Goal: Check status: Check status

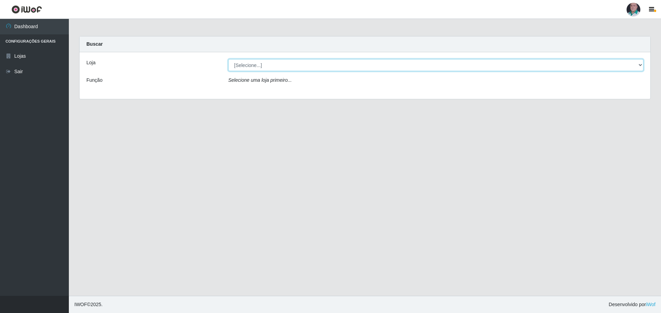
click at [639, 66] on select "[Selecione...] Mar Vermelho - Loja 05" at bounding box center [435, 65] width 415 height 12
select select "252"
click at [228, 59] on select "[Selecione...] Mar Vermelho - Loja 05" at bounding box center [435, 65] width 415 height 12
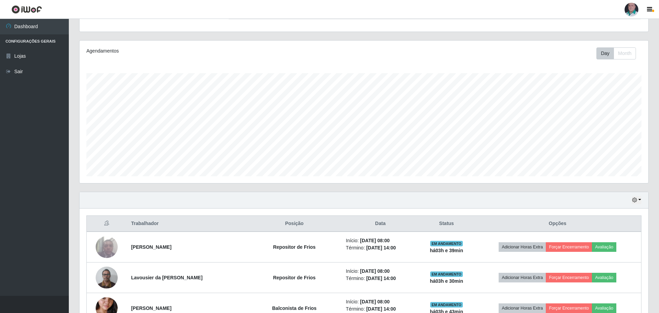
scroll to position [69, 0]
click at [639, 200] on button "button" at bounding box center [637, 201] width 10 height 8
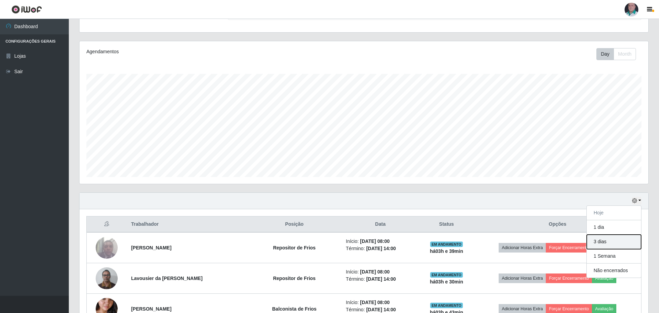
click at [613, 241] on button "3 dias" at bounding box center [614, 242] width 54 height 14
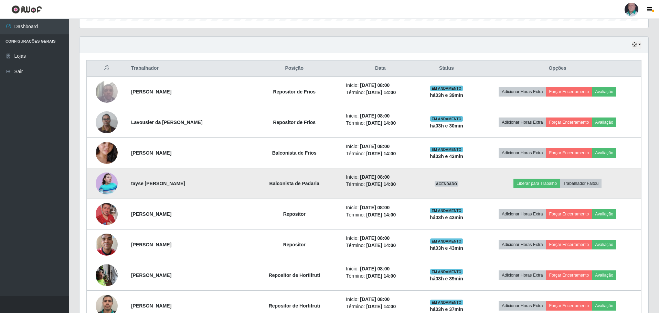
scroll to position [241, 0]
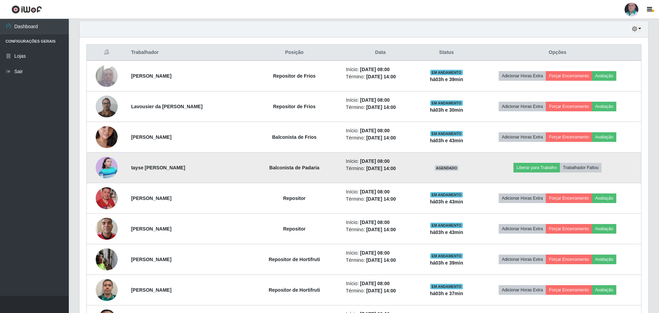
click at [100, 169] on img at bounding box center [107, 168] width 22 height 22
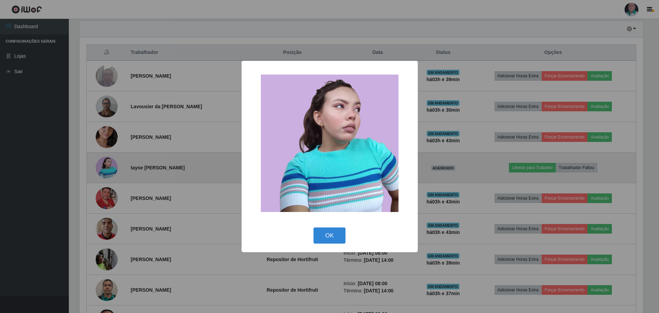
scroll to position [143, 565]
click at [100, 169] on div "× OK Cancel" at bounding box center [330, 156] width 661 height 313
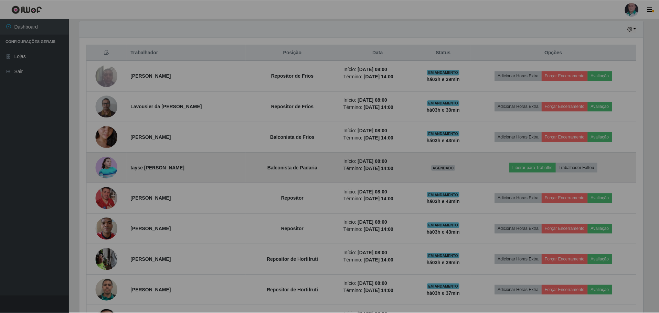
scroll to position [143, 569]
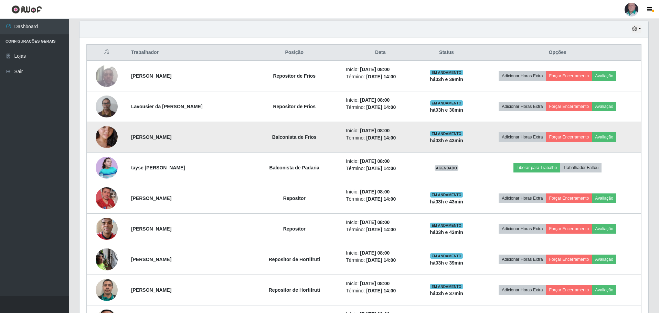
click at [100, 145] on img at bounding box center [107, 137] width 22 height 39
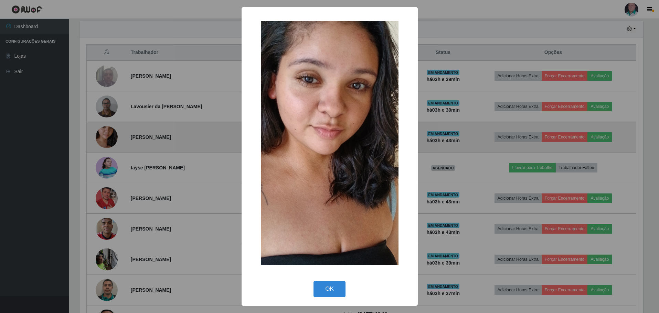
scroll to position [143, 565]
click at [100, 145] on div "× OK Cancel" at bounding box center [330, 156] width 661 height 313
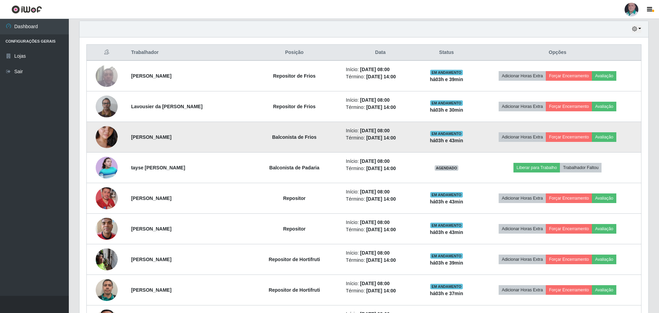
scroll to position [206, 0]
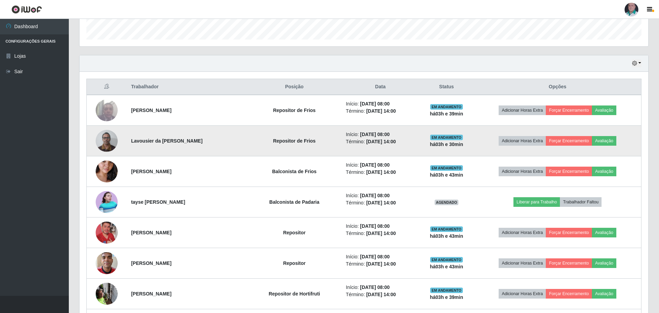
click at [110, 138] on img at bounding box center [107, 140] width 22 height 29
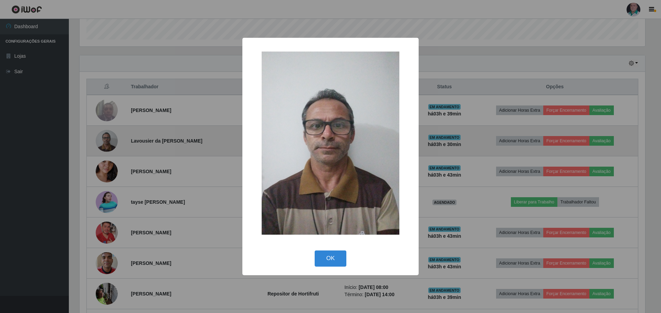
click at [110, 138] on div "× OK Cancel" at bounding box center [330, 156] width 661 height 313
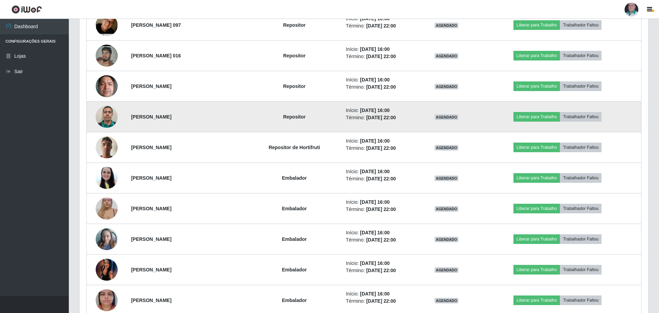
scroll to position [1073, 0]
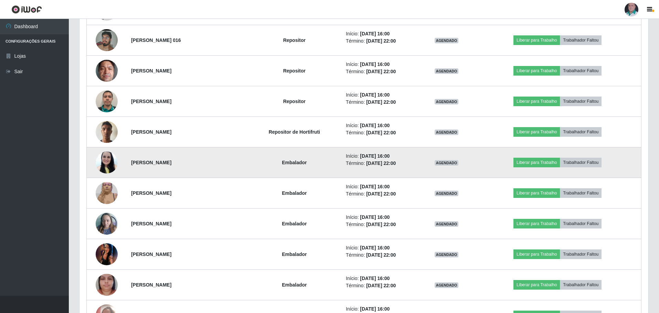
click at [111, 162] on img at bounding box center [107, 162] width 22 height 29
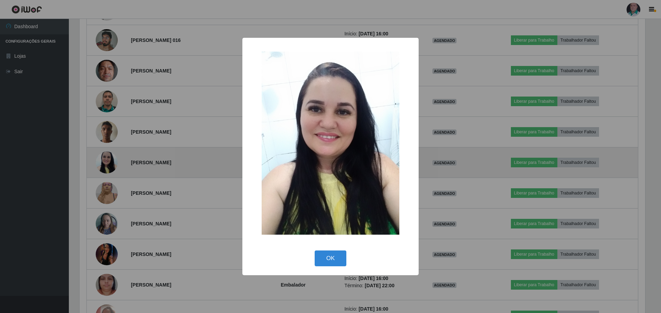
click at [111, 162] on div "× OK Cancel" at bounding box center [330, 156] width 661 height 313
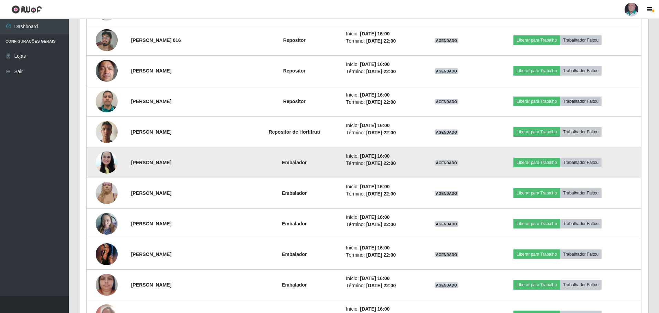
scroll to position [143, 569]
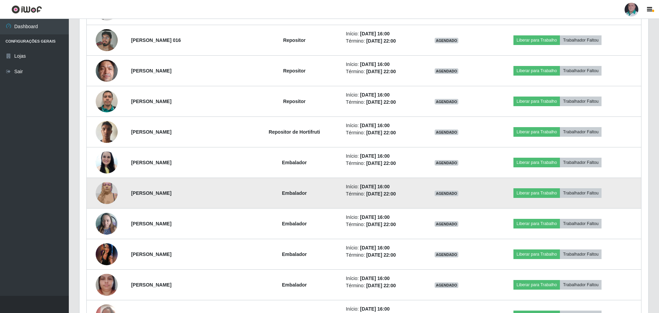
click at [110, 193] on img at bounding box center [107, 193] width 22 height 29
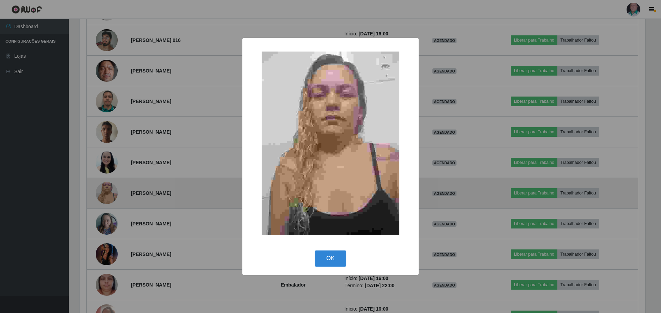
click at [110, 193] on div "× OK Cancel" at bounding box center [330, 156] width 661 height 313
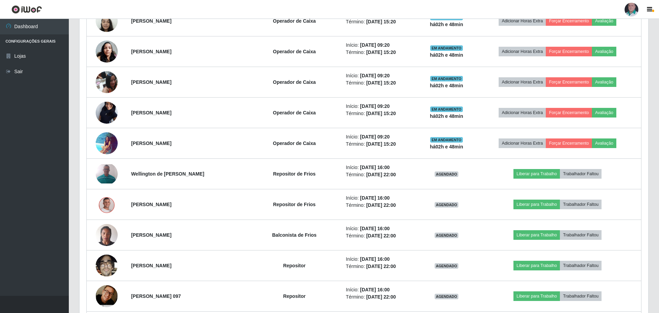
scroll to position [832, 0]
